Goal: Information Seeking & Learning: Learn about a topic

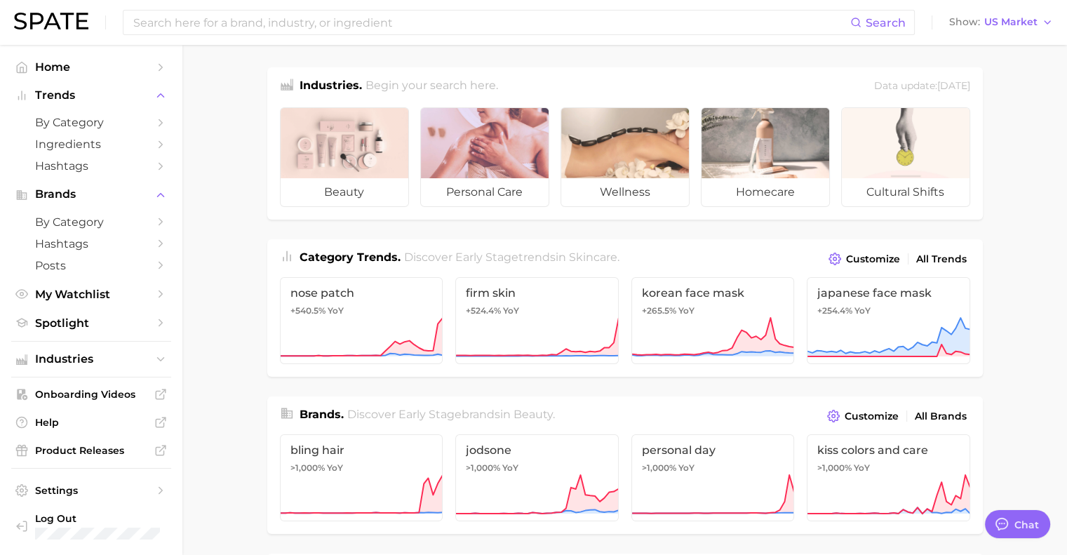
click at [500, 175] on div at bounding box center [485, 143] width 128 height 70
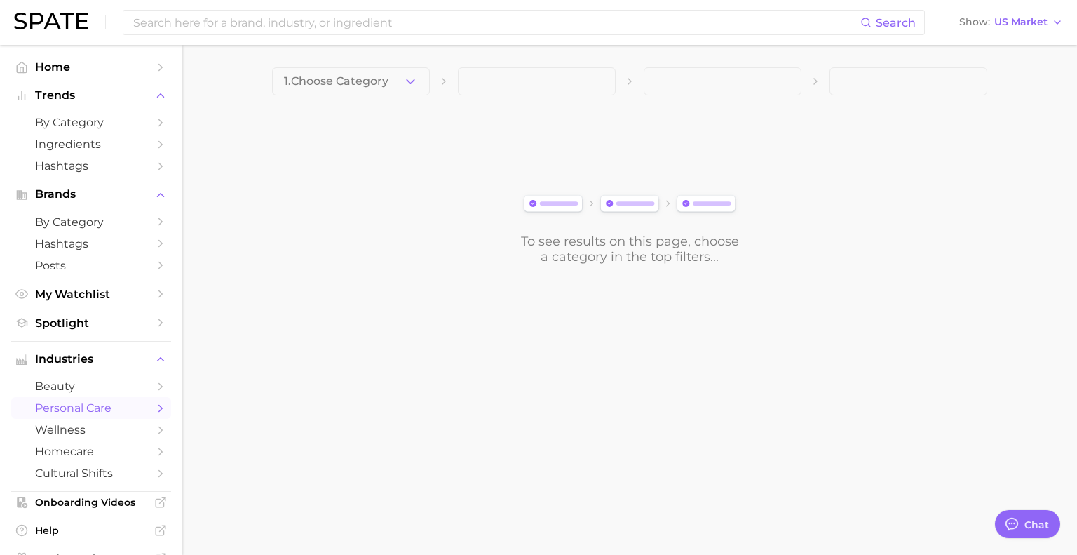
click at [405, 86] on icon "button" at bounding box center [410, 81] width 15 height 15
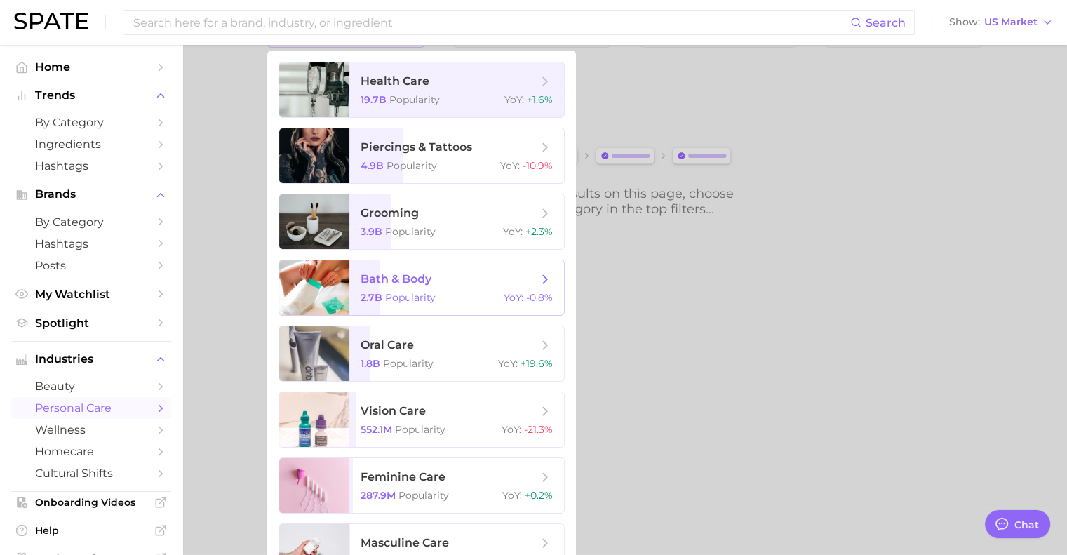
scroll to position [83, 0]
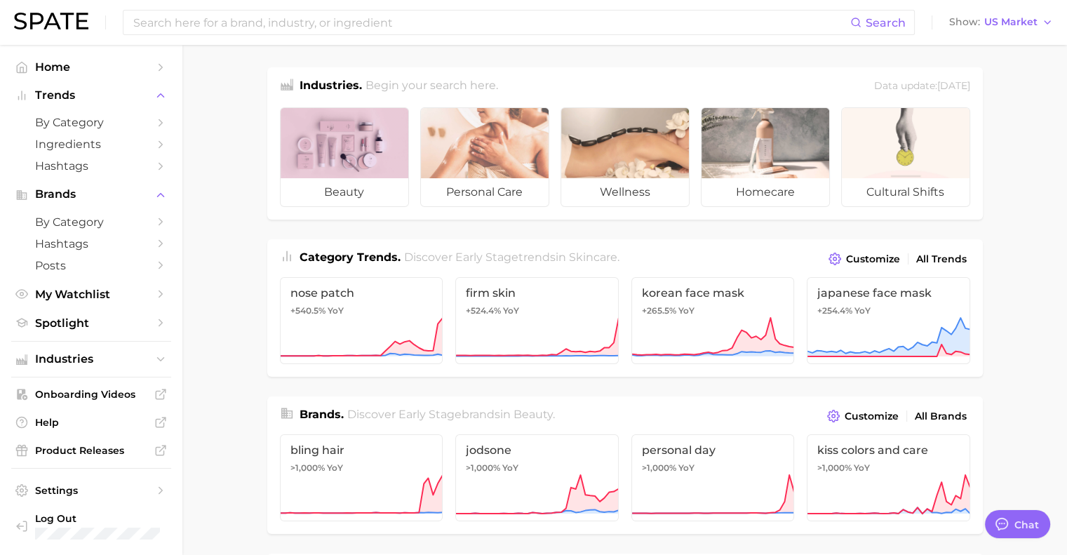
click at [308, 137] on div at bounding box center [345, 143] width 128 height 70
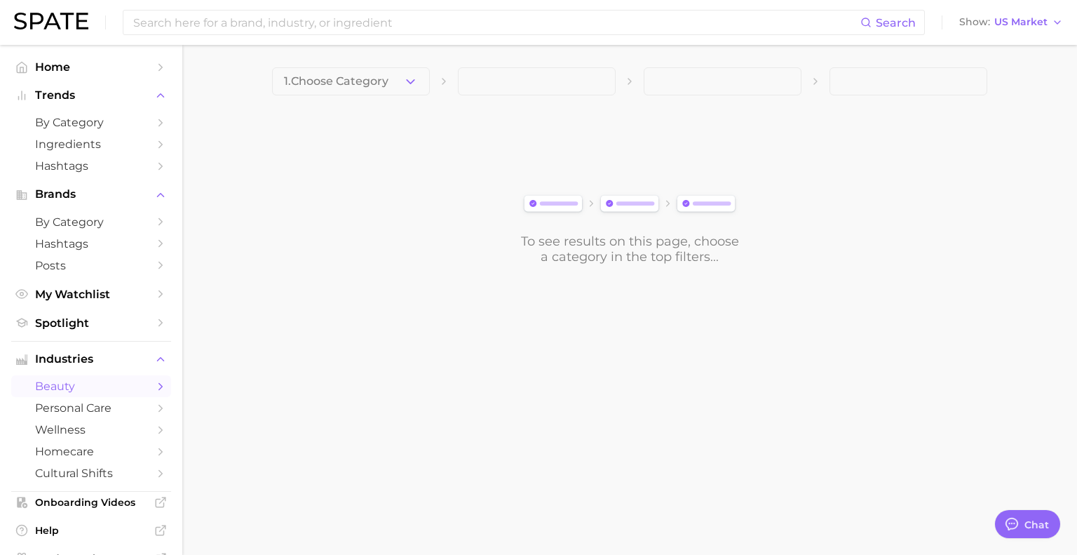
click at [403, 85] on icon "button" at bounding box center [410, 81] width 15 height 15
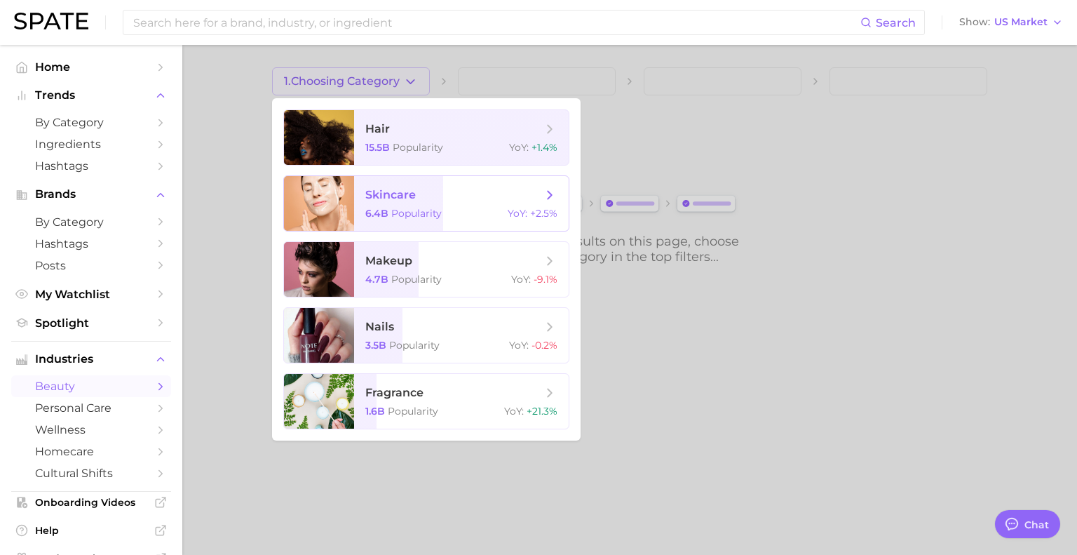
click at [512, 210] on span "YoY :" at bounding box center [518, 213] width 20 height 13
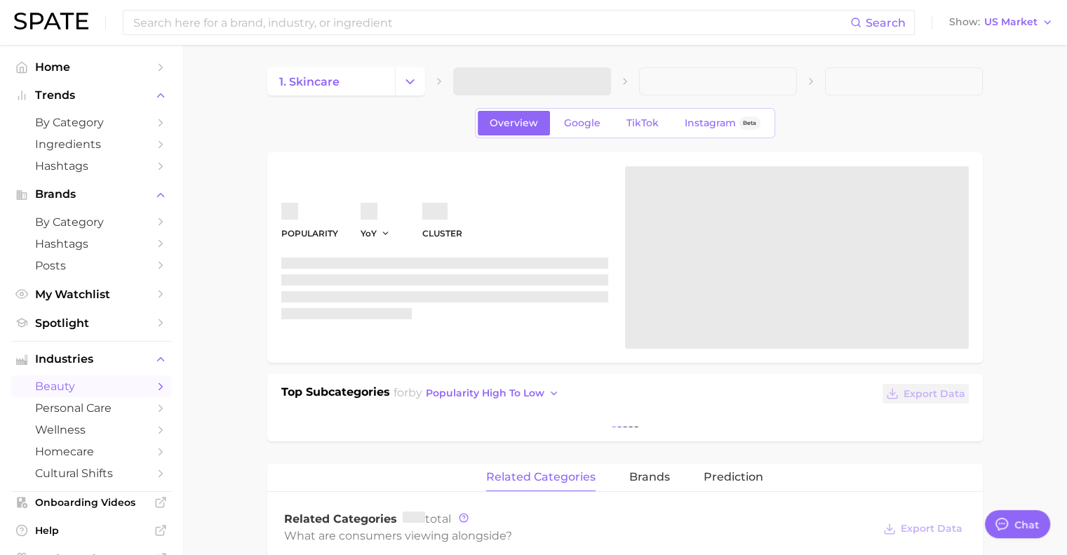
type textarea "x"
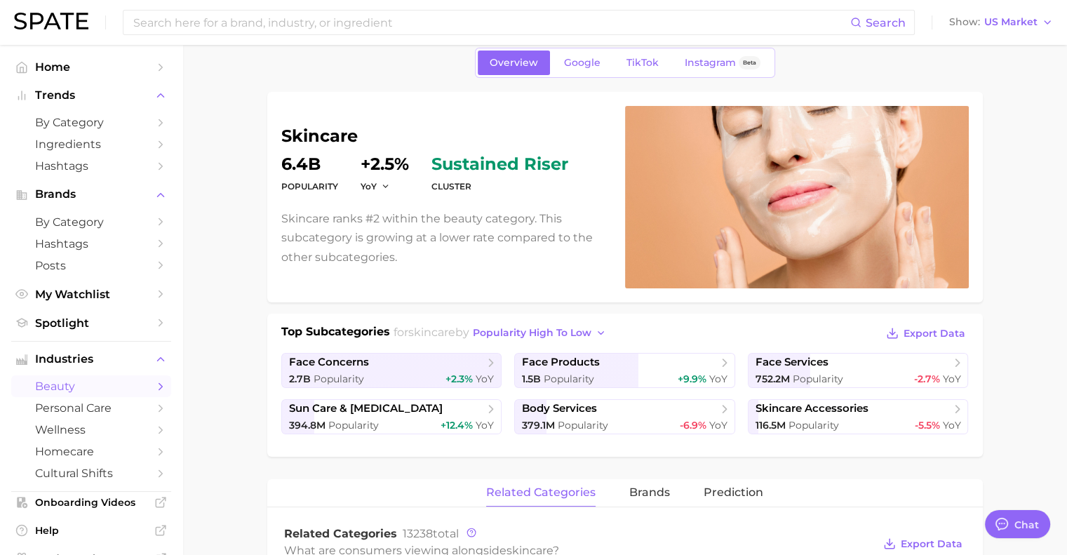
scroll to position [79, 0]
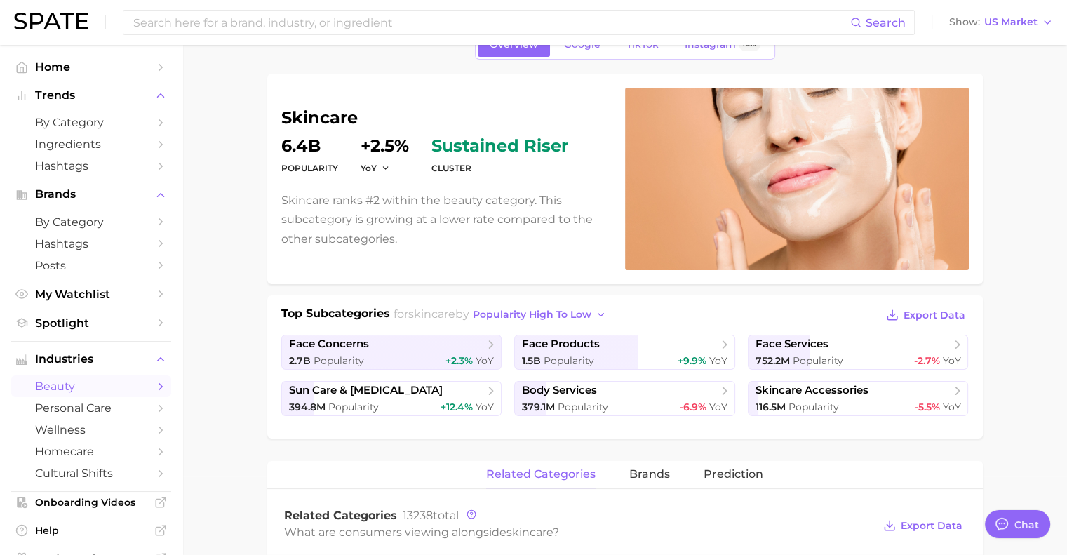
click at [695, 351] on link "face products 1.5b Popularity +9.9% YoY" at bounding box center [624, 352] width 221 height 35
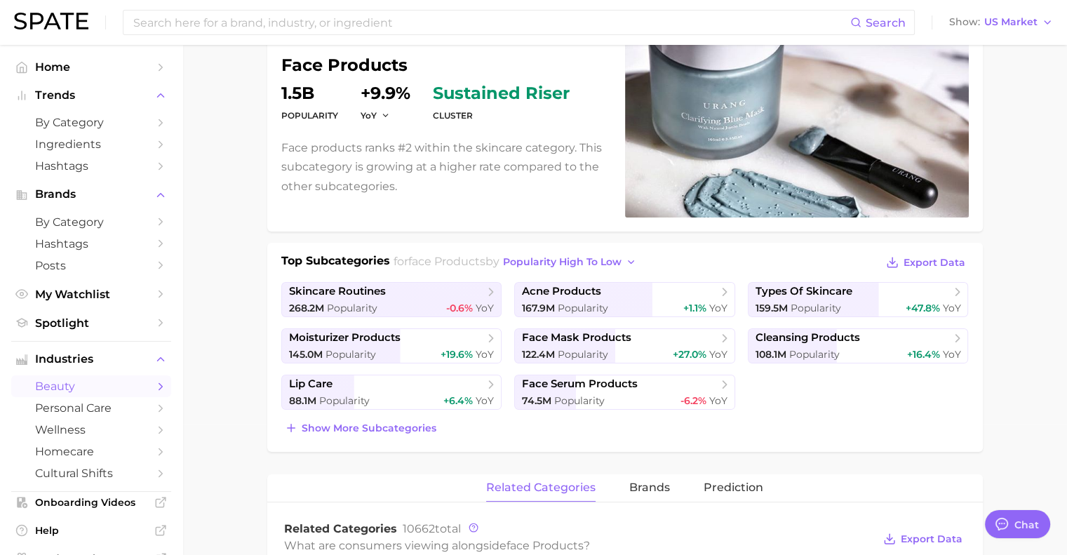
scroll to position [132, 0]
click at [699, 380] on span "face serum products" at bounding box center [619, 384] width 195 height 14
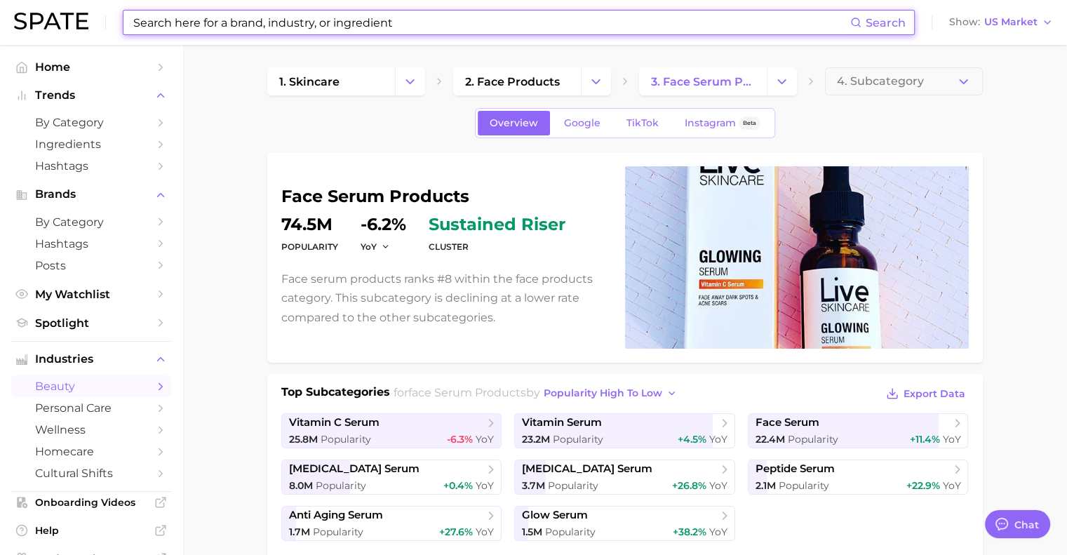
click at [525, 27] on input at bounding box center [491, 23] width 718 height 24
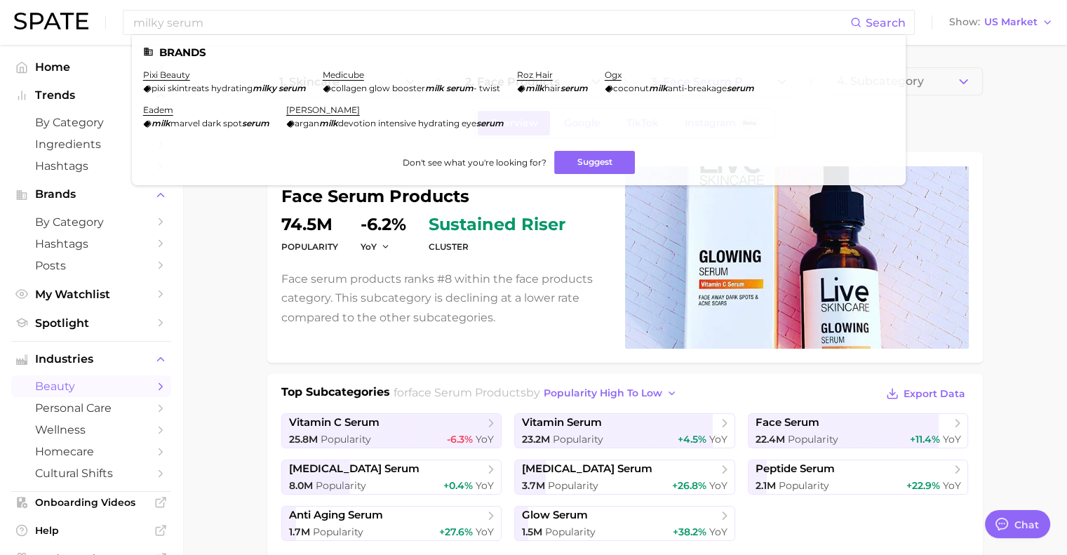
click at [884, 22] on span "Search" at bounding box center [885, 22] width 40 height 13
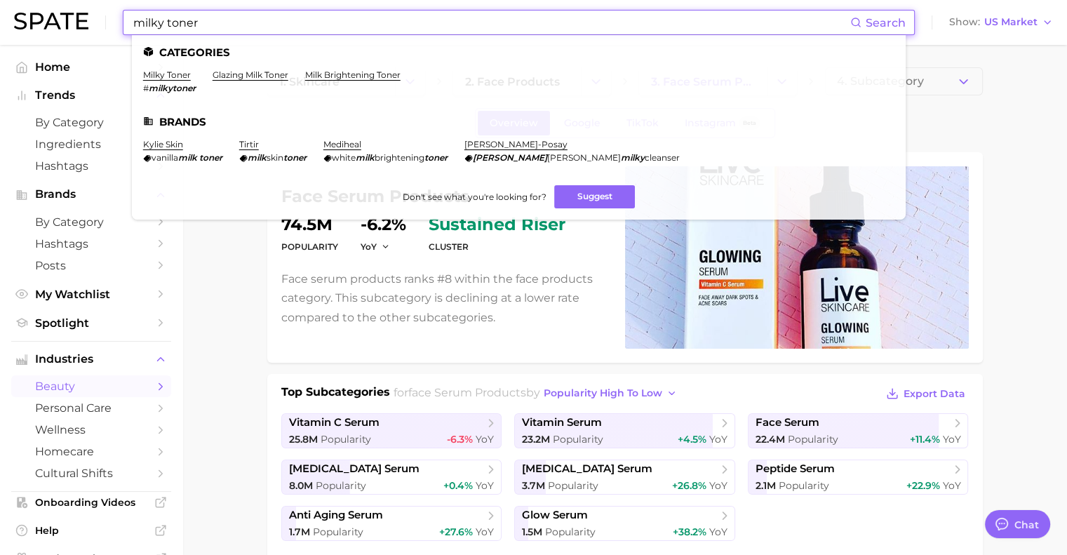
type input "milky toner"
click at [177, 73] on link "milky toner" at bounding box center [167, 74] width 48 height 11
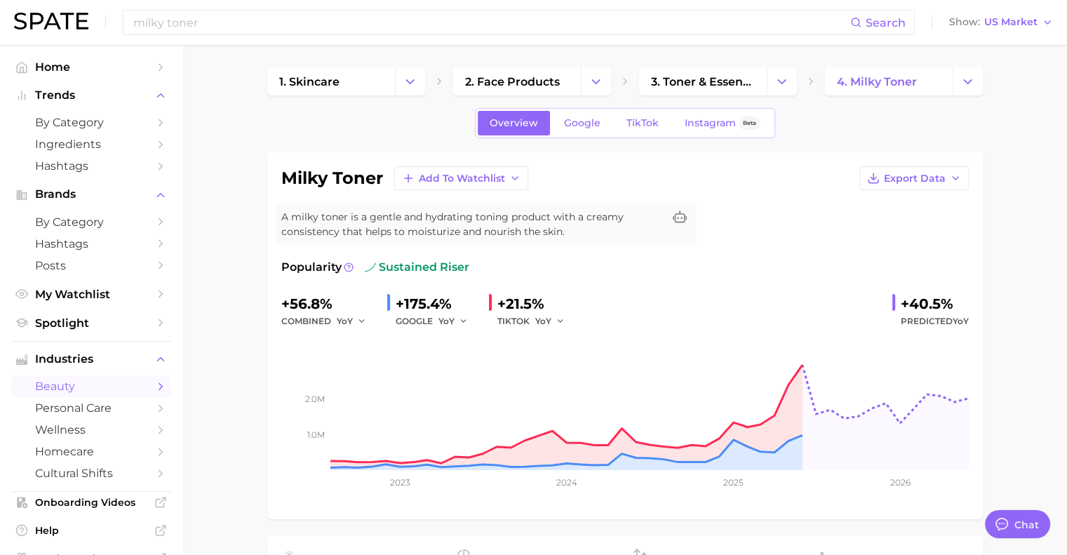
click at [910, 181] on span "Export Data" at bounding box center [915, 179] width 62 height 12
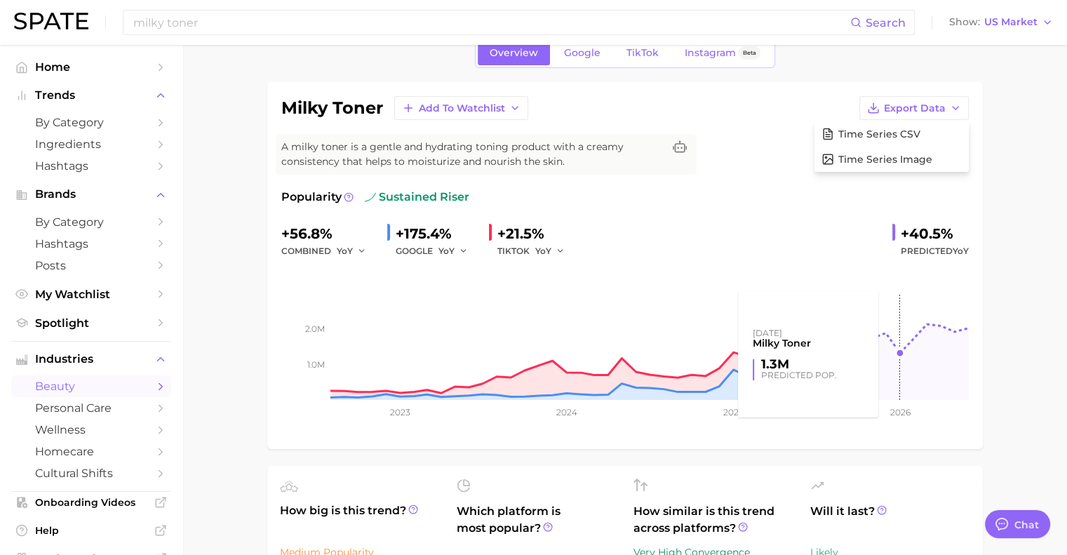
scroll to position [64, 0]
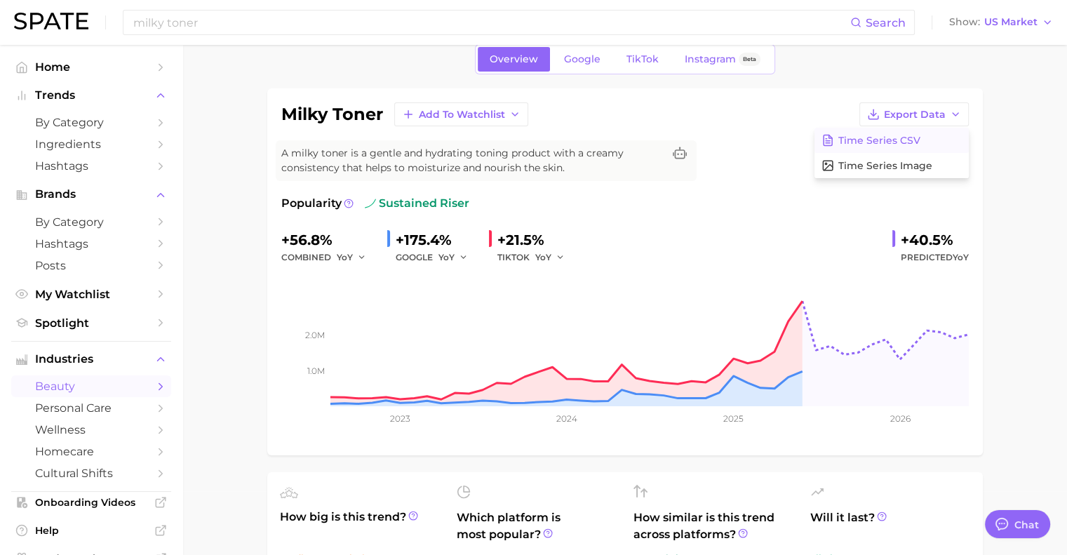
click at [856, 148] on button "Time Series CSV" at bounding box center [891, 140] width 154 height 25
click at [948, 112] on button "Export Data" at bounding box center [913, 114] width 109 height 24
click at [909, 162] on span "Time Series Image" at bounding box center [885, 166] width 94 height 12
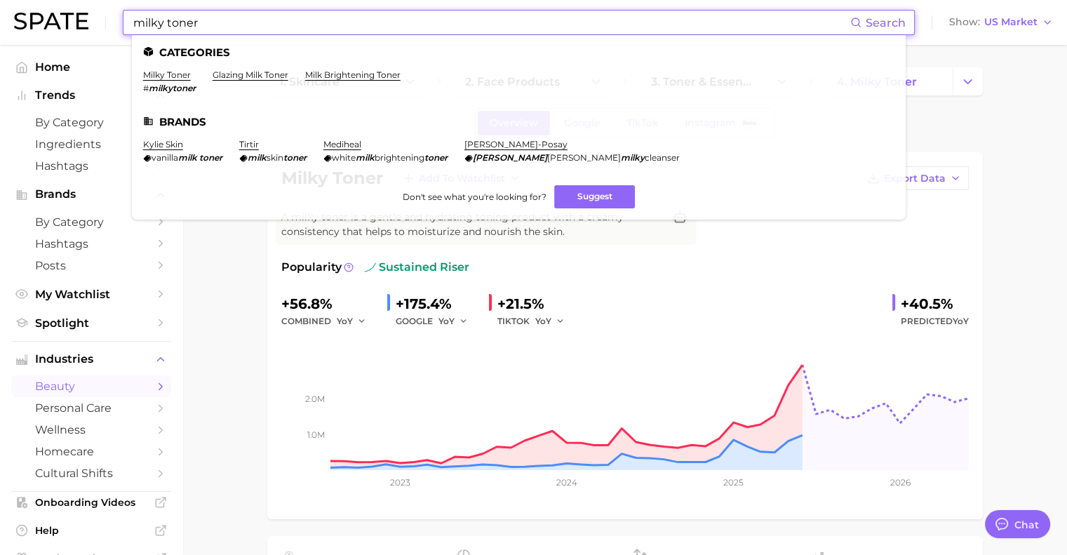
click at [236, 20] on input "milky toner" at bounding box center [491, 23] width 718 height 24
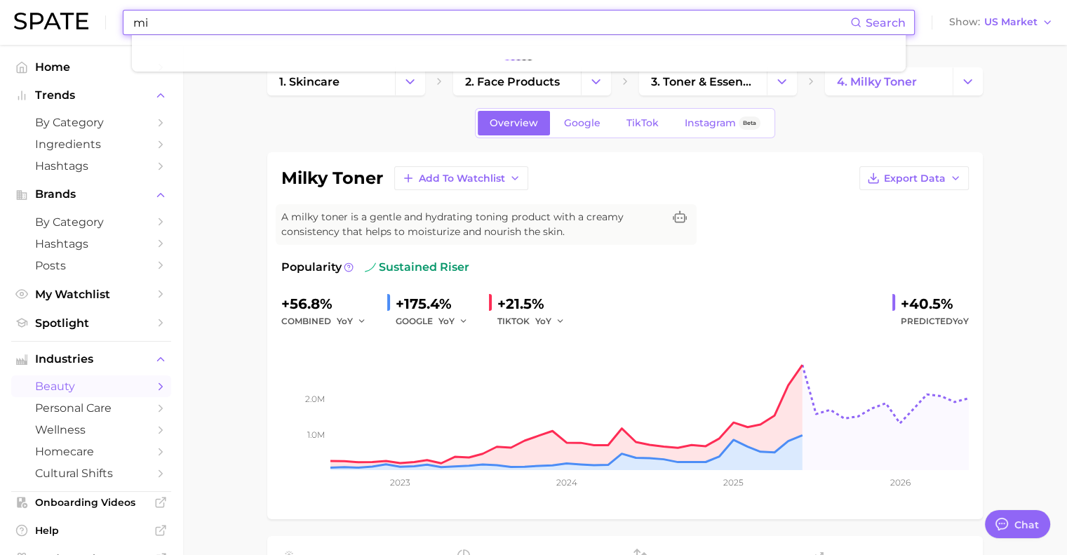
type input "m"
type input "v"
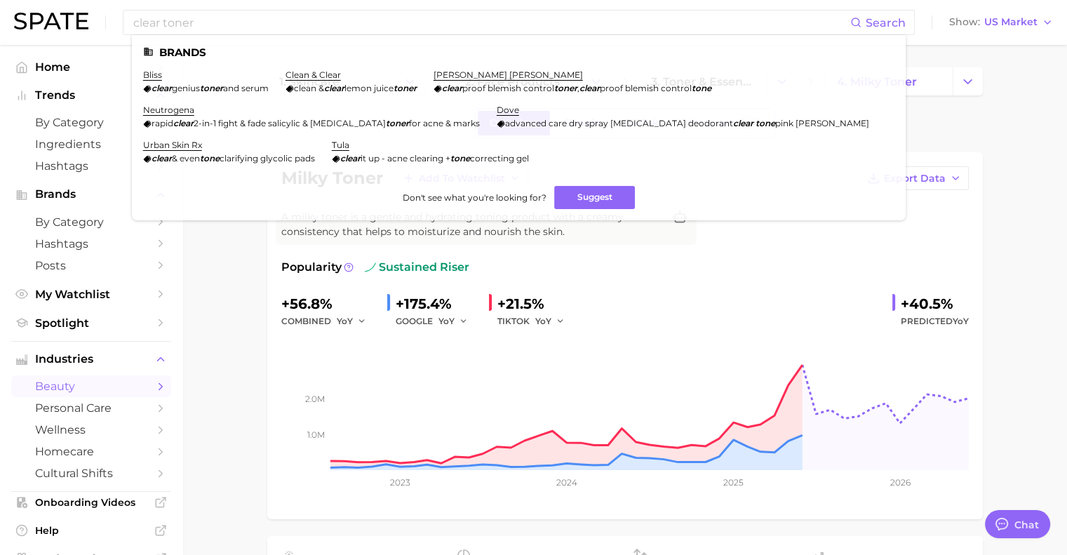
click at [886, 27] on span "Search" at bounding box center [885, 22] width 40 height 13
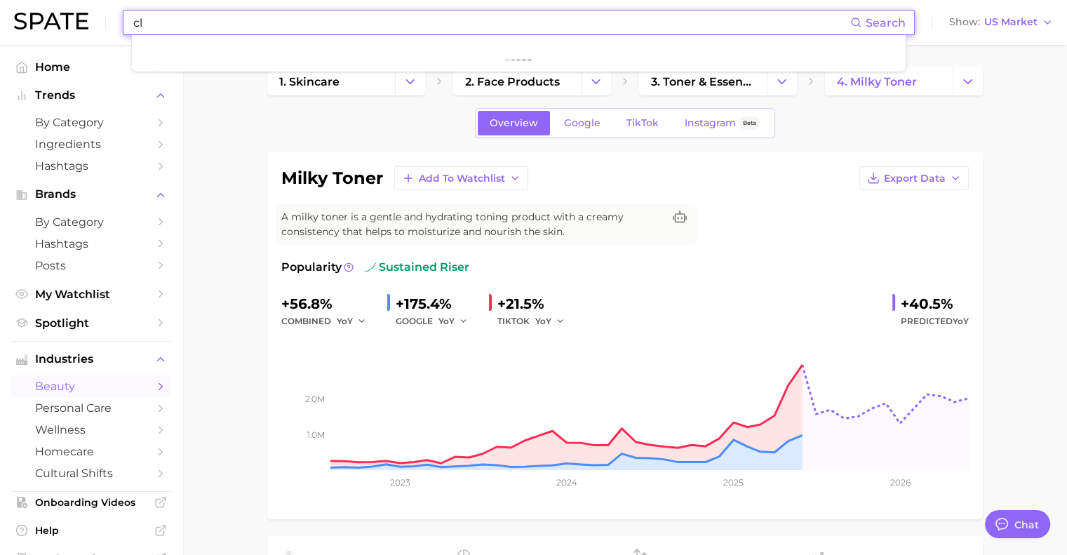
type input "c"
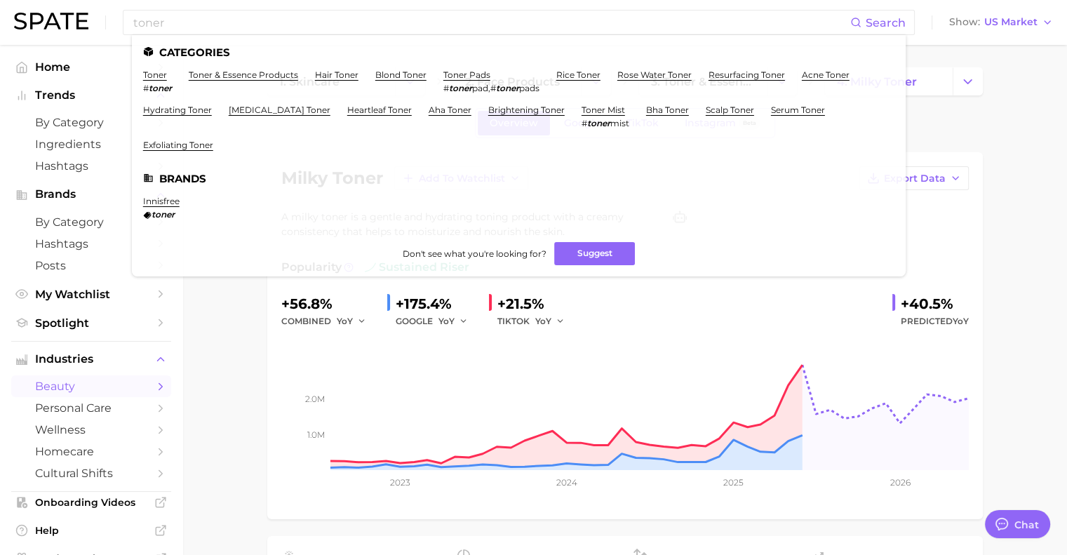
click at [869, 25] on span "Search" at bounding box center [885, 22] width 40 height 13
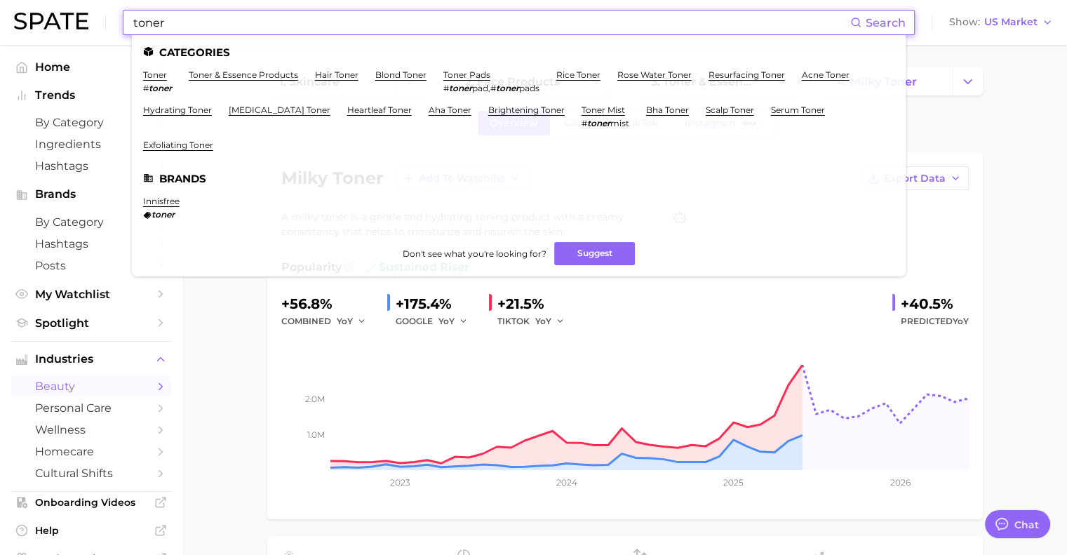
click at [154, 74] on link "toner" at bounding box center [155, 74] width 24 height 11
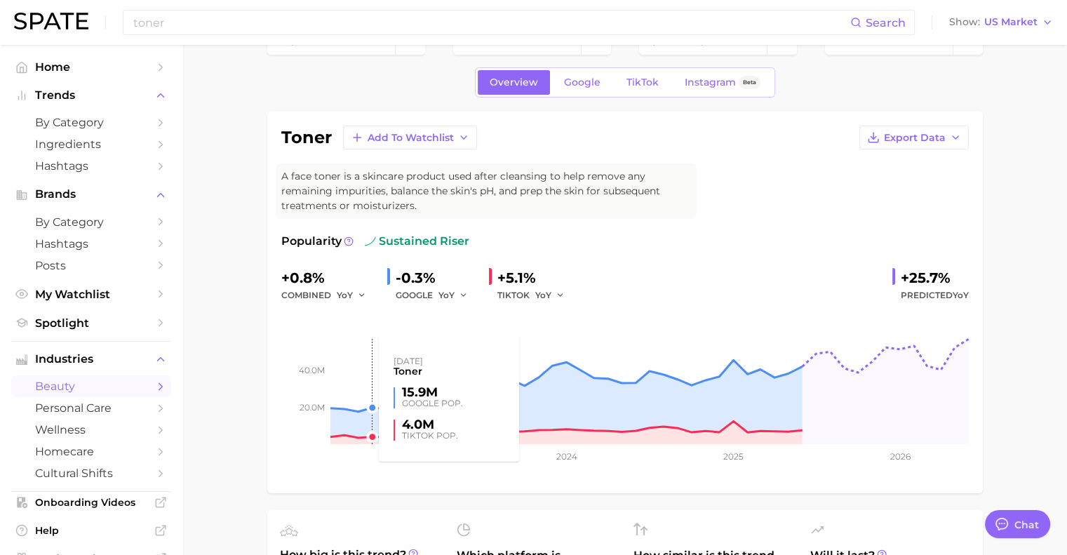
scroll to position [41, 0]
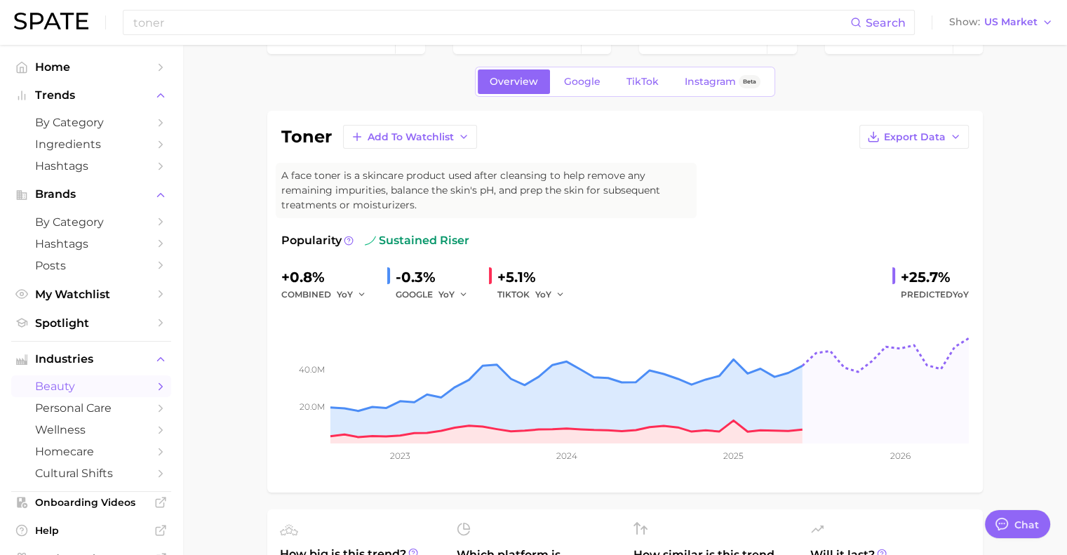
click at [940, 140] on span "Export Data" at bounding box center [915, 137] width 62 height 12
click at [905, 179] on button "Time Series Image" at bounding box center [891, 187] width 154 height 25
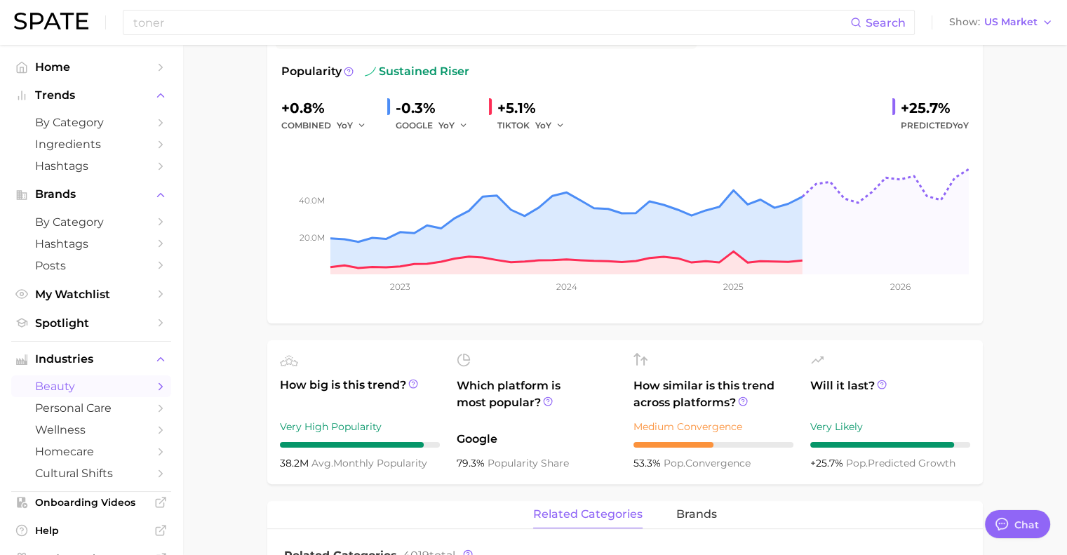
scroll to position [210, 0]
drag, startPoint x: 962, startPoint y: 461, endPoint x: 275, endPoint y: 373, distance: 693.0
click at [275, 373] on ul "How big is this trend? Very High Popularity 38.2m avg. monthly popularity Which…" at bounding box center [624, 412] width 715 height 144
copy ul "How big is this trend? Very High Popularity 38.2m avg. monthly popularity Which…"
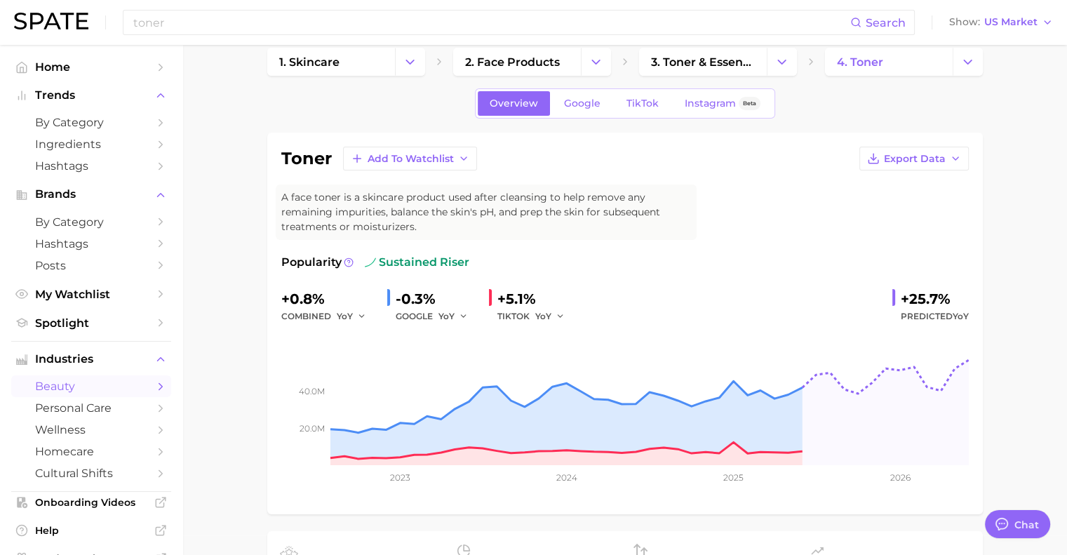
scroll to position [0, 0]
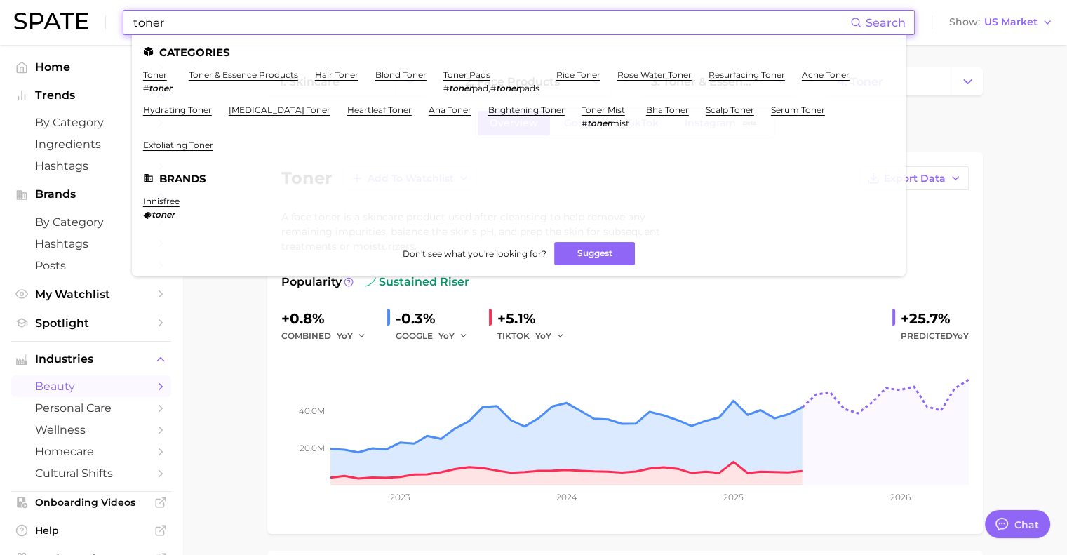
click at [135, 24] on input "toner" at bounding box center [491, 23] width 718 height 24
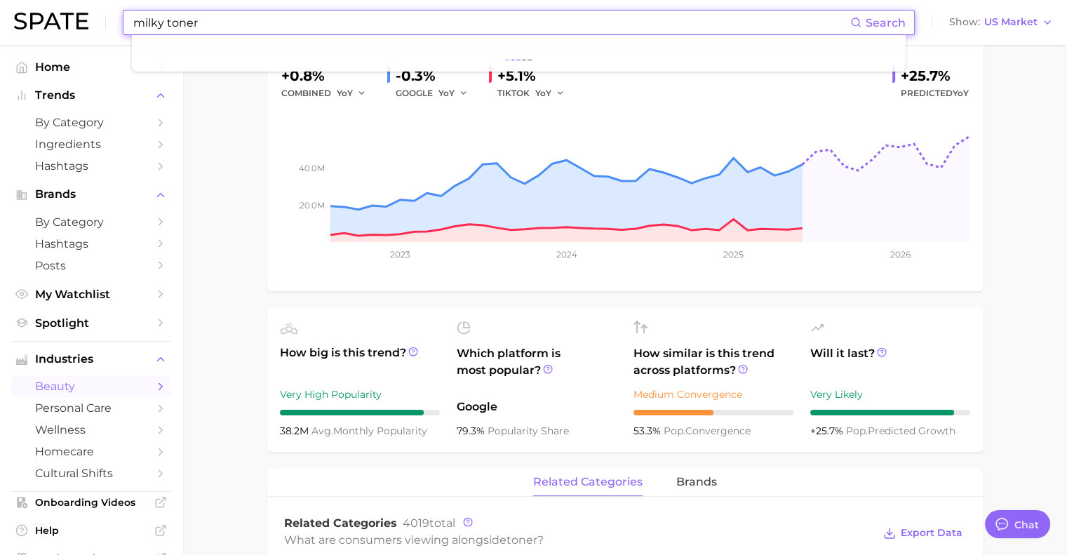
scroll to position [250, 0]
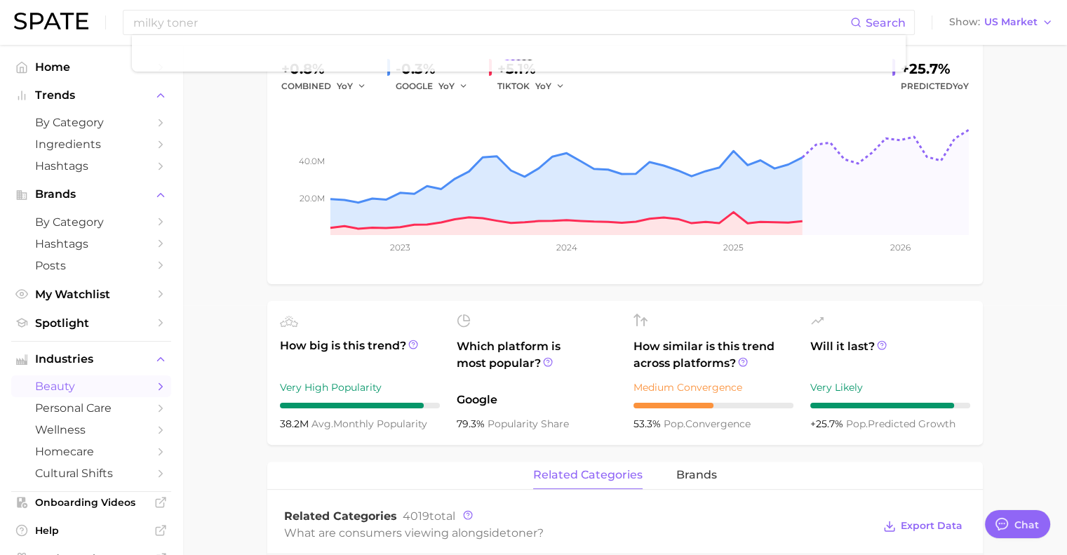
click at [544, 361] on icon at bounding box center [548, 362] width 10 height 10
click at [562, 385] on div "Which platform is most popular? Google 79.3% popularity share" at bounding box center [537, 372] width 160 height 119
click at [222, 20] on input "milky toner" at bounding box center [491, 23] width 718 height 24
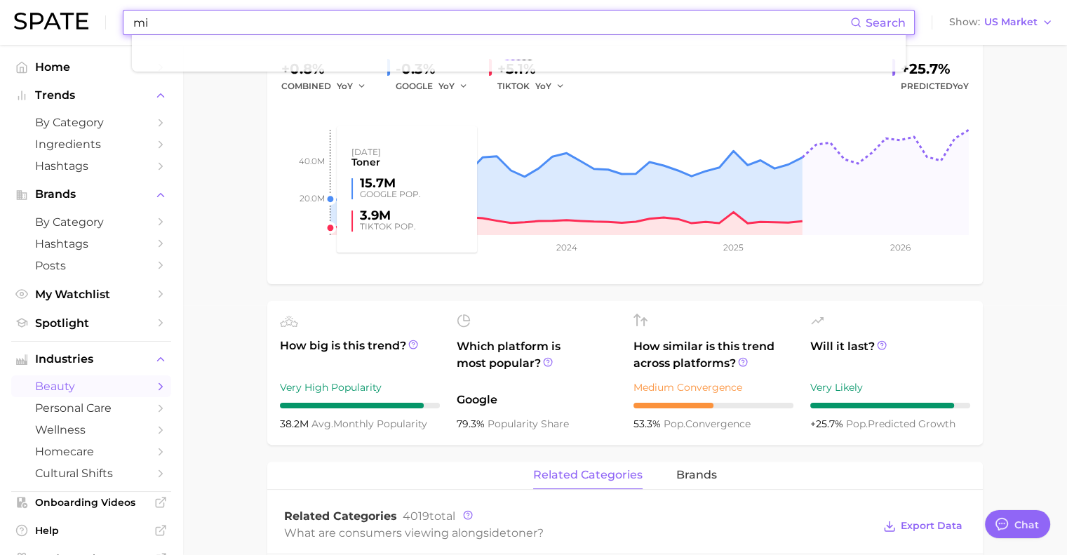
type input "m"
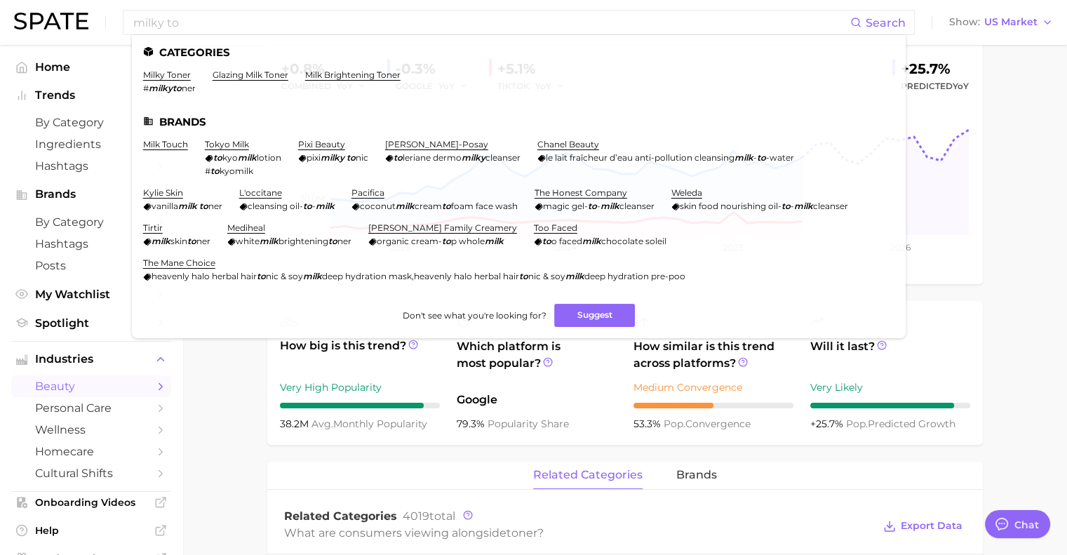
click at [164, 72] on link "milky toner" at bounding box center [167, 74] width 48 height 11
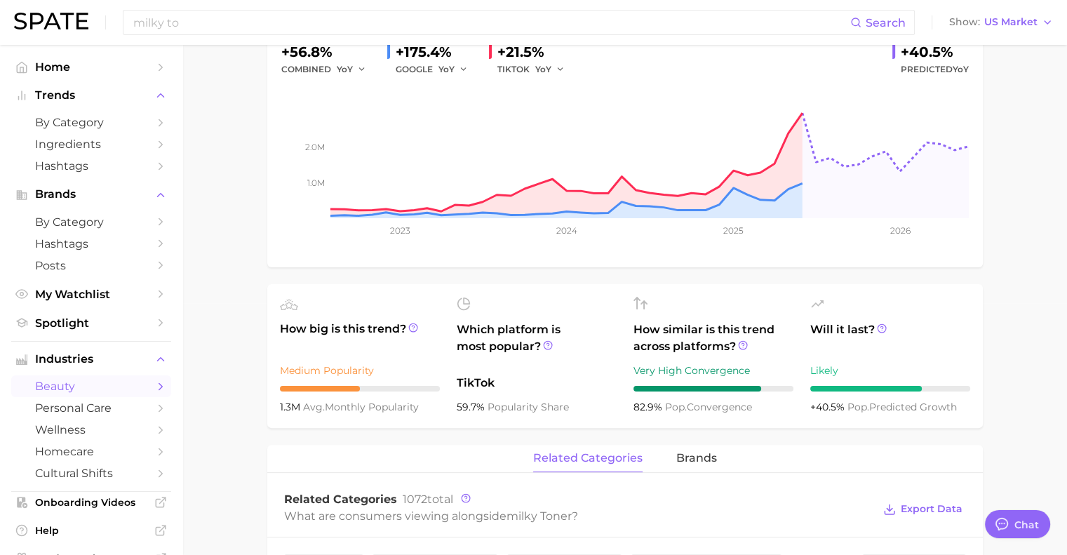
scroll to position [261, 0]
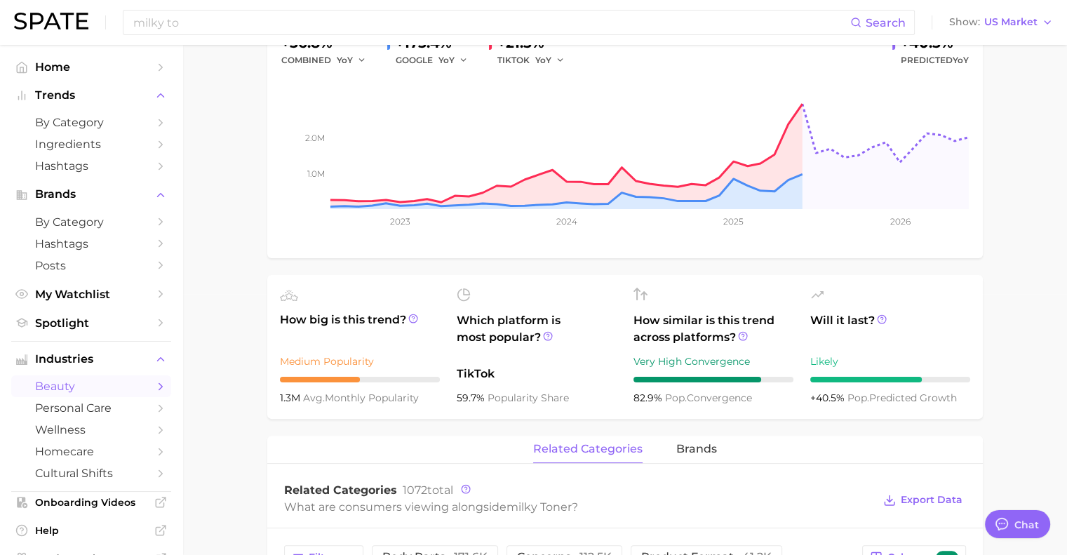
click at [400, 424] on div "milky toner Add to Watchlist Export Data A milky toner is a gentle and hydratin…" at bounding box center [624, 538] width 715 height 1295
click at [404, 426] on div "milky toner Add to Watchlist Export Data A milky toner is a gentle and hydratin…" at bounding box center [624, 538] width 715 height 1295
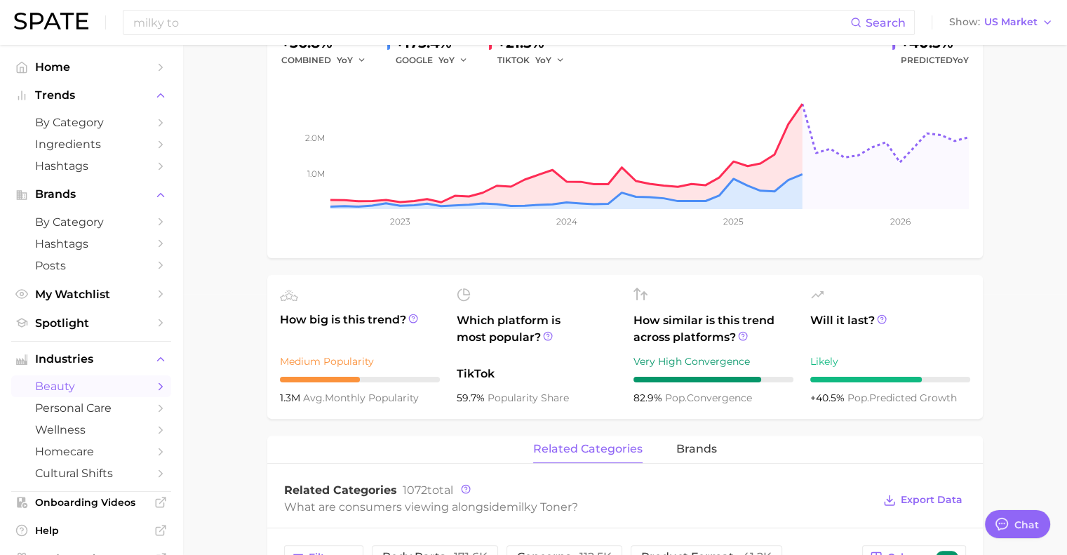
click at [920, 395] on span "pop. predicted growth" at bounding box center [901, 397] width 109 height 13
drag, startPoint x: 973, startPoint y: 395, endPoint x: 247, endPoint y: 347, distance: 727.4
click at [247, 347] on main "1. skincare 2. face products 3. toner & essence products 4. milky toner Overvie…" at bounding box center [624, 520] width 884 height 1473
copy div "How big is this trend? Medium Popularity 1.3m avg. monthly popularity Which pla…"
click at [250, 19] on input "milky to" at bounding box center [491, 23] width 718 height 24
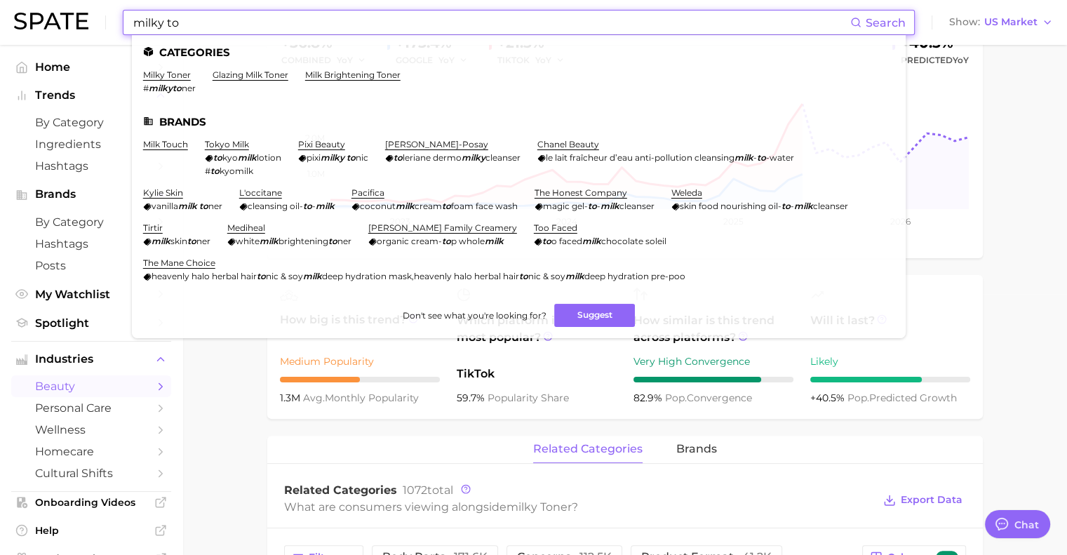
drag, startPoint x: 250, startPoint y: 21, endPoint x: 105, endPoint y: 18, distance: 144.5
click at [105, 18] on div "milky to Search Categories milky toner # milkyto ner glazing milk toner milk br…" at bounding box center [533, 22] width 1039 height 45
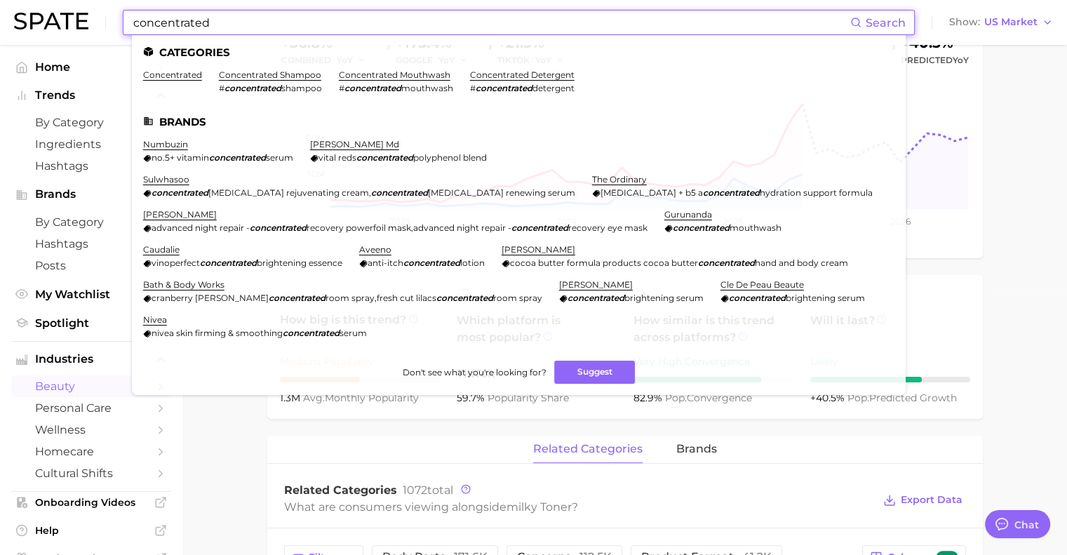
type input "concentrated"
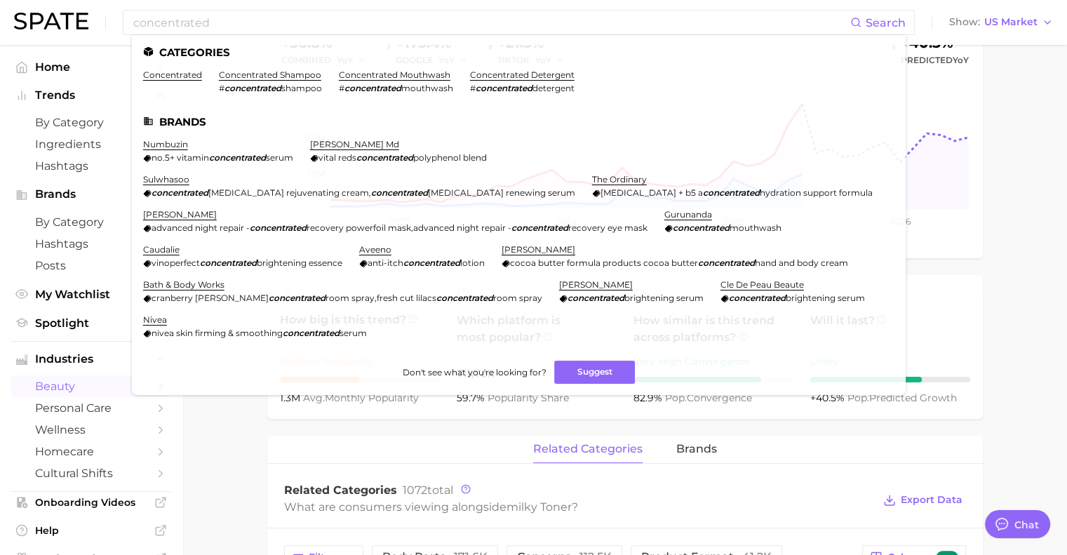
click at [283, 78] on link "concentrated shampoo" at bounding box center [270, 74] width 102 height 11
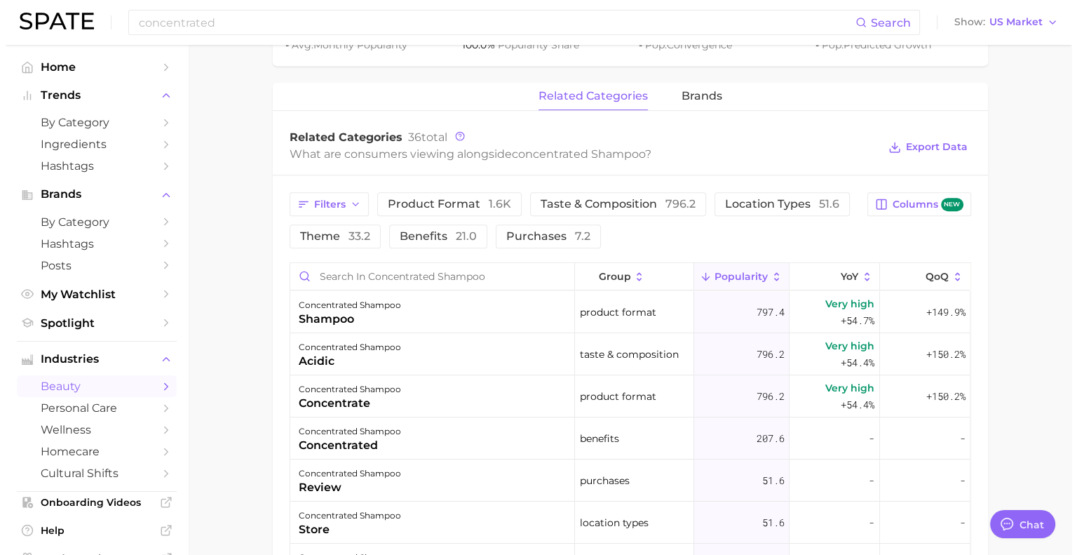
scroll to position [615, 0]
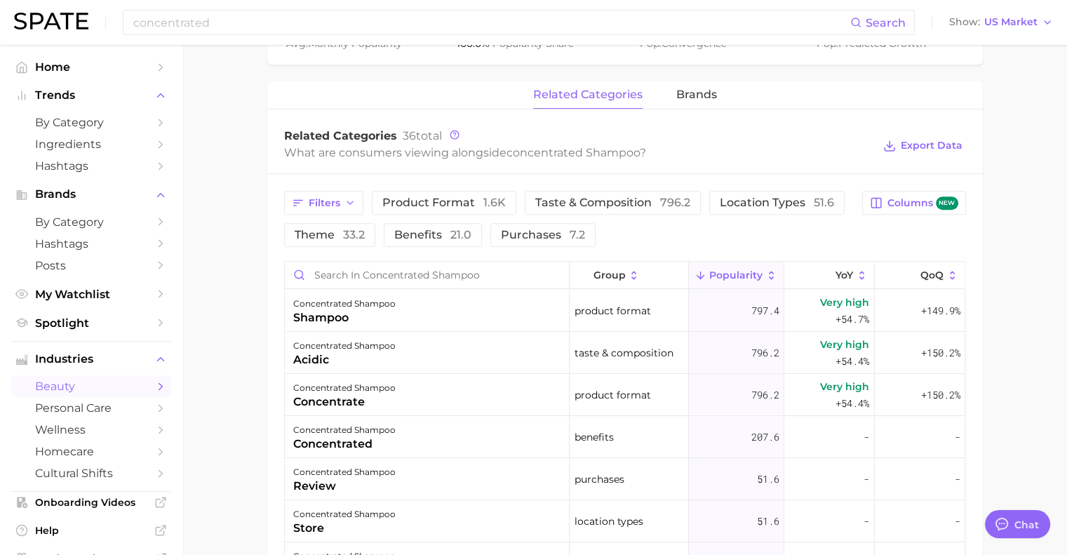
click at [355, 309] on div "concentrated shampoo" at bounding box center [344, 303] width 102 height 17
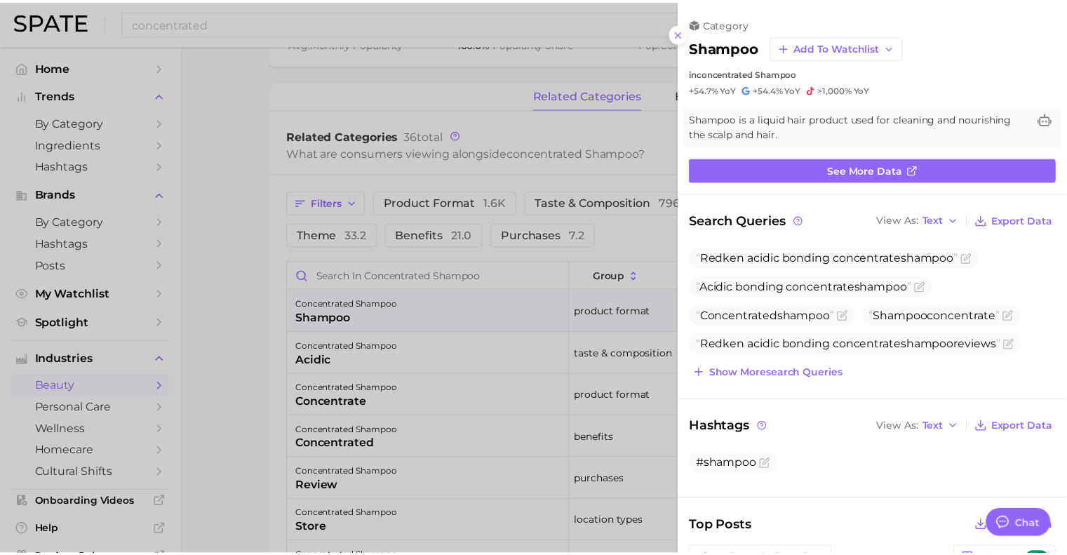
scroll to position [0, 0]
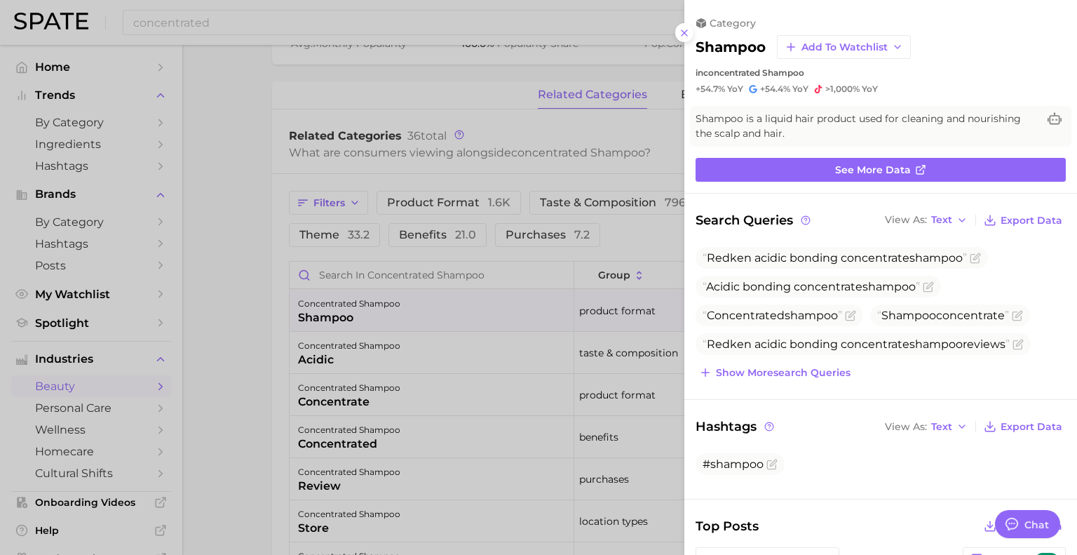
click at [412, 384] on div at bounding box center [538, 277] width 1077 height 555
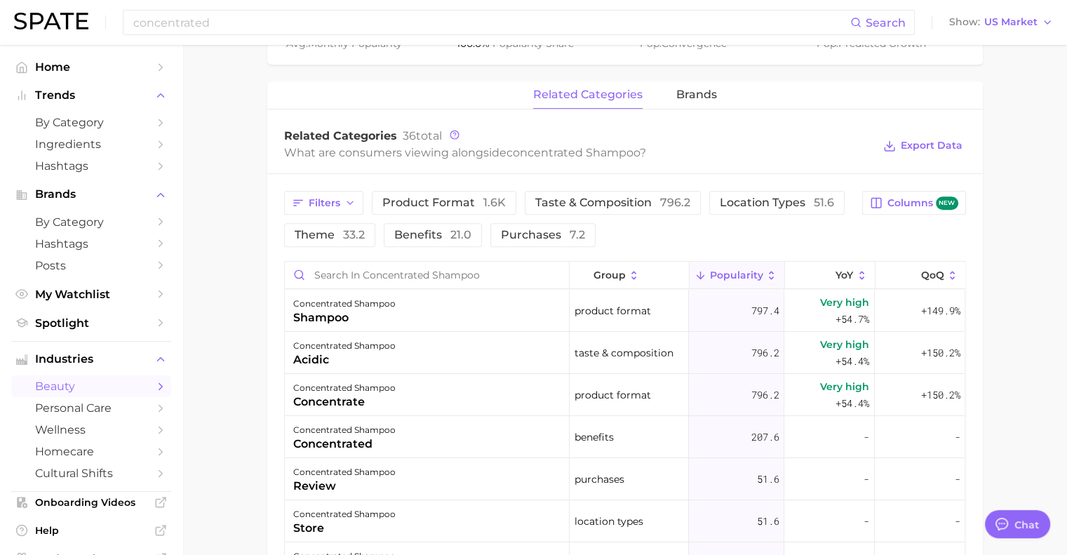
scroll to position [50, 0]
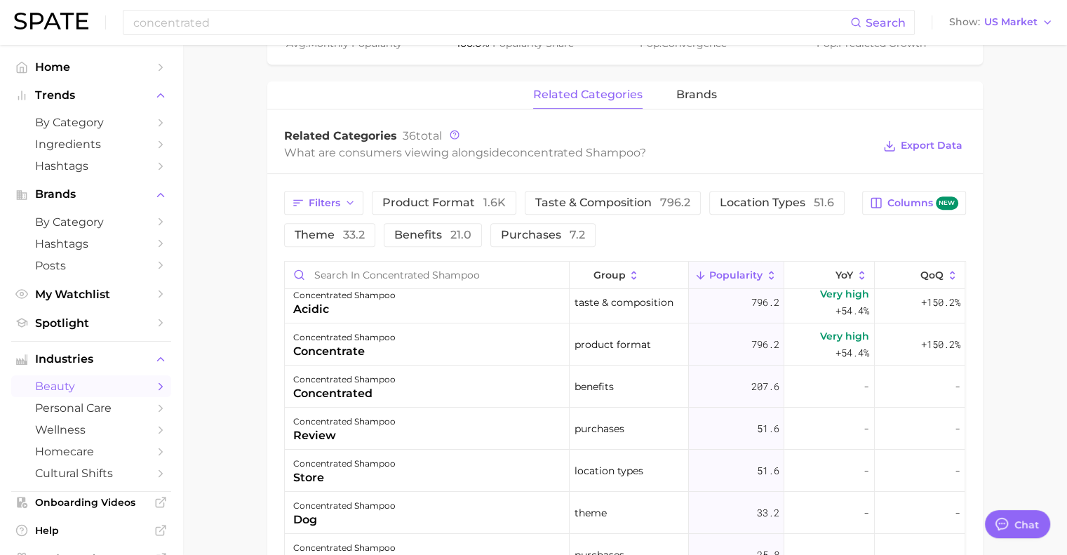
click at [365, 349] on div "concentrate" at bounding box center [344, 351] width 102 height 17
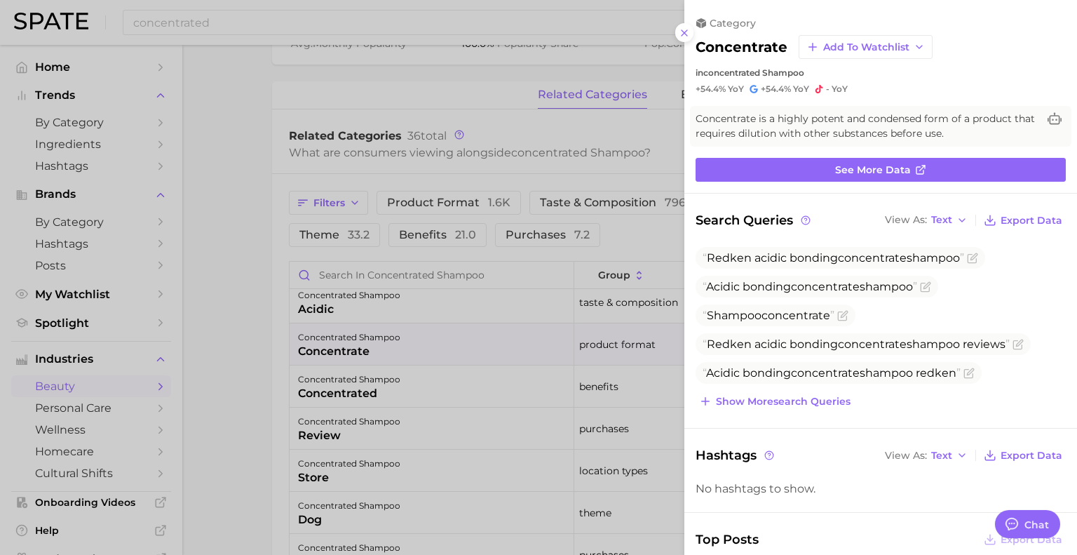
click at [224, 269] on div at bounding box center [538, 277] width 1077 height 555
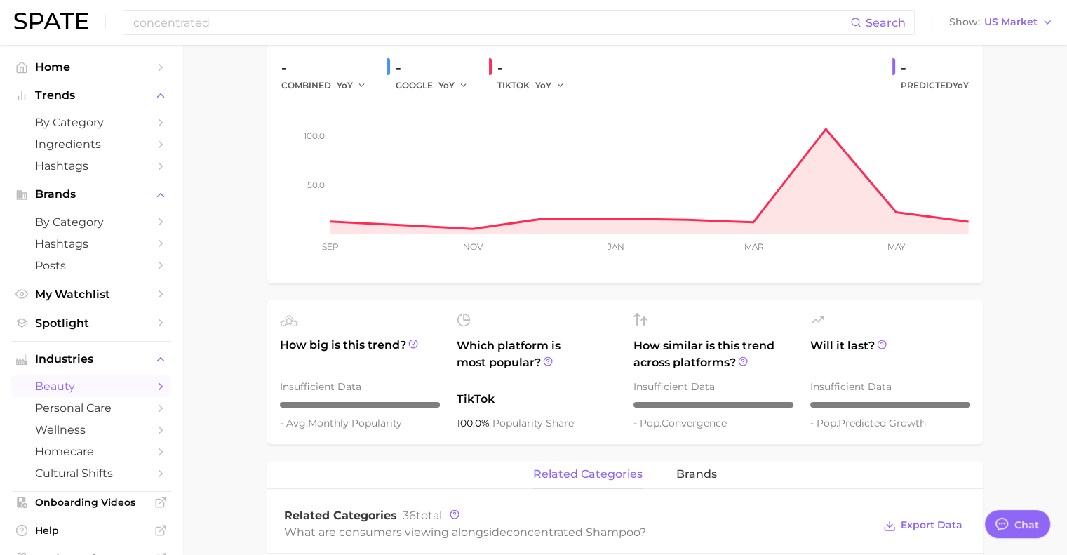
scroll to position [235, 0]
click at [702, 473] on span "brands" at bounding box center [696, 474] width 41 height 13
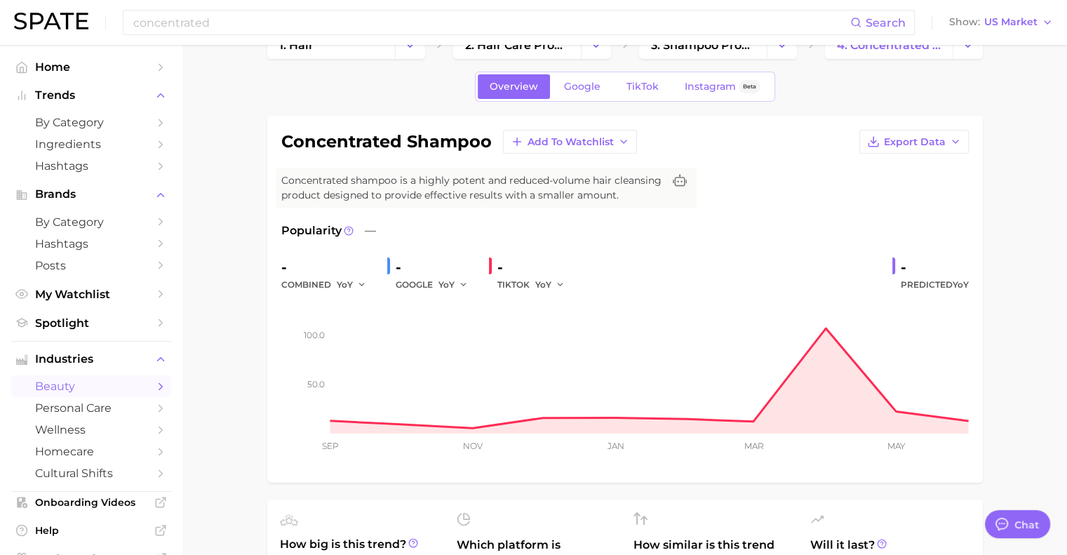
scroll to position [0, 0]
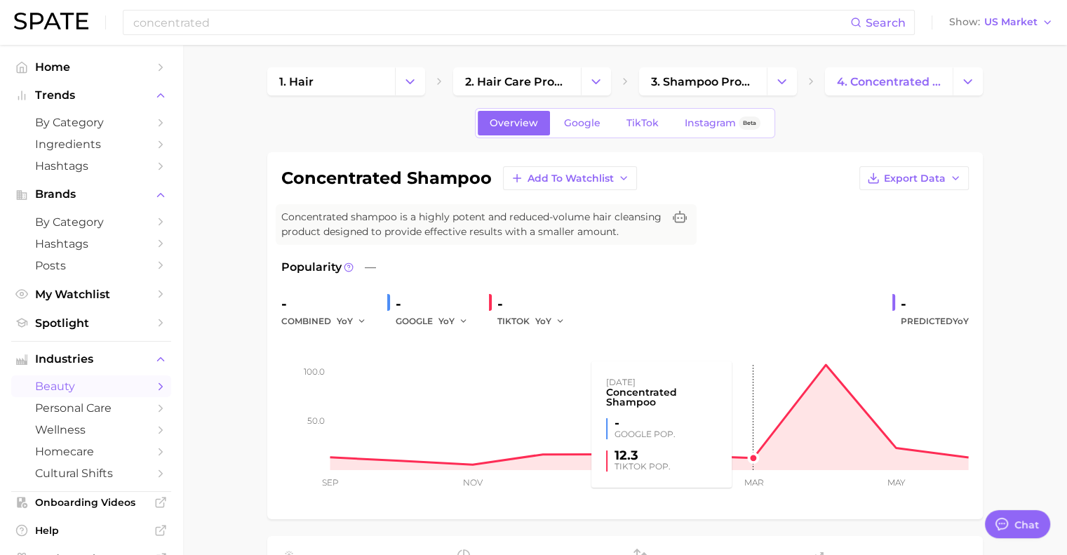
click at [702, 367] on rect at bounding box center [624, 400] width 687 height 140
